Goal: Navigation & Orientation: Find specific page/section

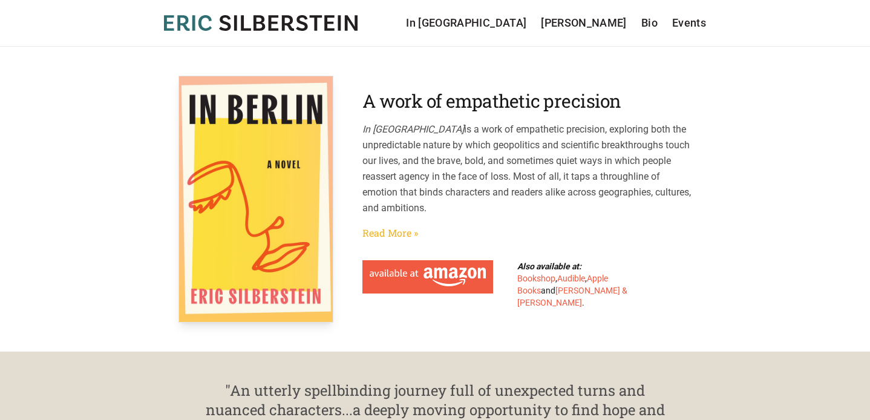
click at [393, 235] on link "Read More »" at bounding box center [390, 233] width 56 height 15
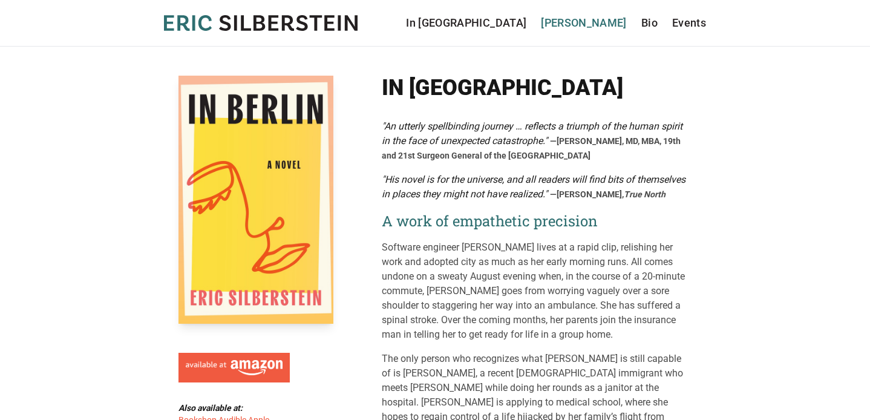
click at [590, 22] on link "[PERSON_NAME]" at bounding box center [584, 23] width 86 height 17
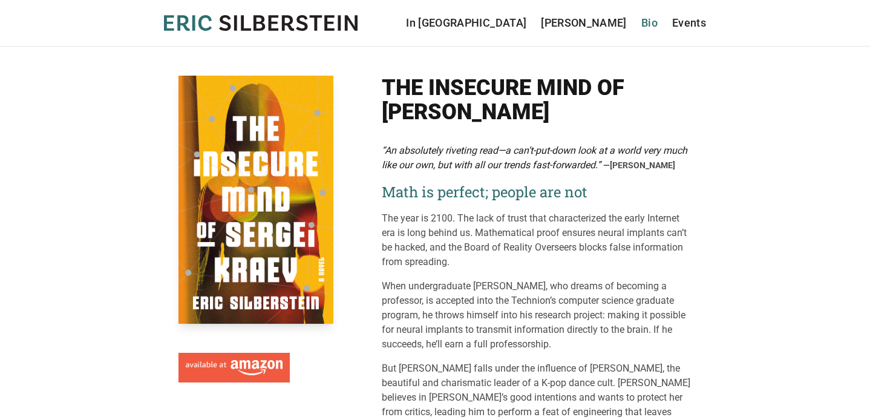
click at [646, 21] on link "Bio" at bounding box center [649, 23] width 16 height 17
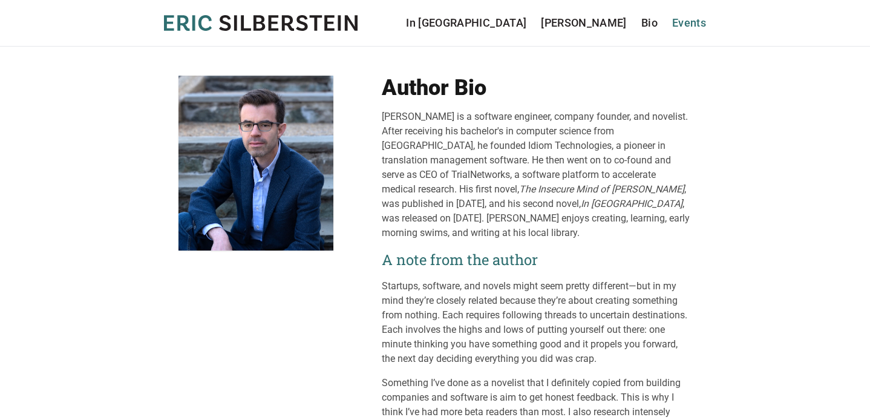
click at [686, 30] on link "Events" at bounding box center [689, 23] width 34 height 17
